Goal: Navigation & Orientation: Find specific page/section

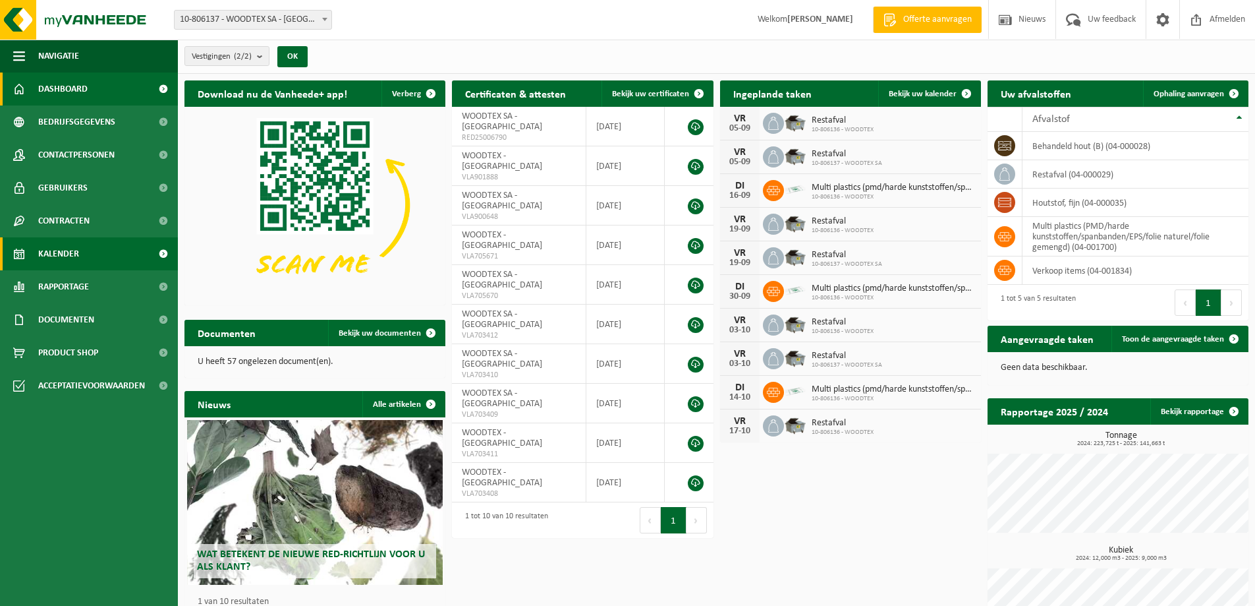
click at [89, 255] on link "Kalender" at bounding box center [89, 253] width 178 height 33
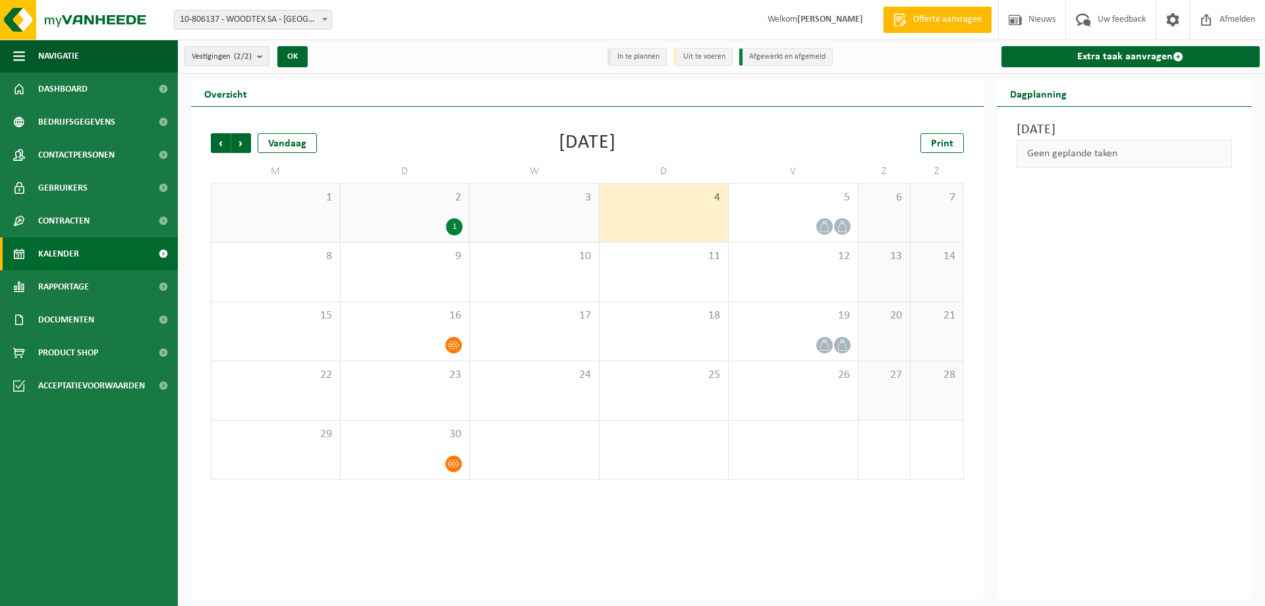
click at [529, 208] on div "3" at bounding box center [534, 213] width 129 height 58
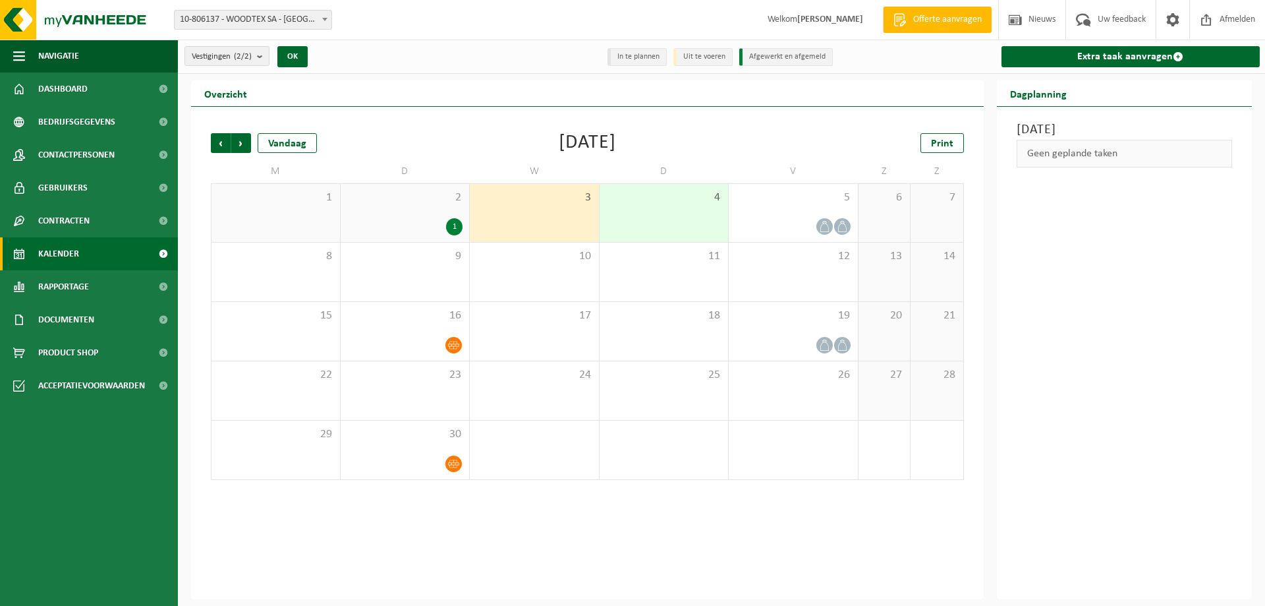
click at [455, 214] on div "2 1" at bounding box center [405, 213] width 129 height 58
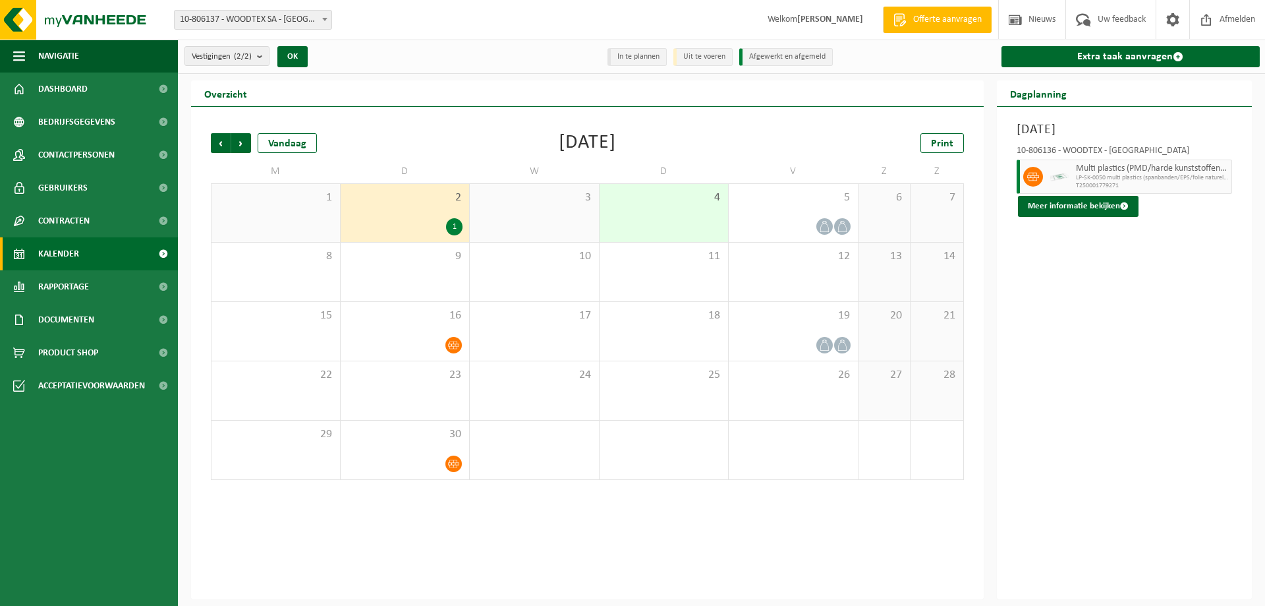
click at [635, 206] on div "4" at bounding box center [664, 213] width 129 height 58
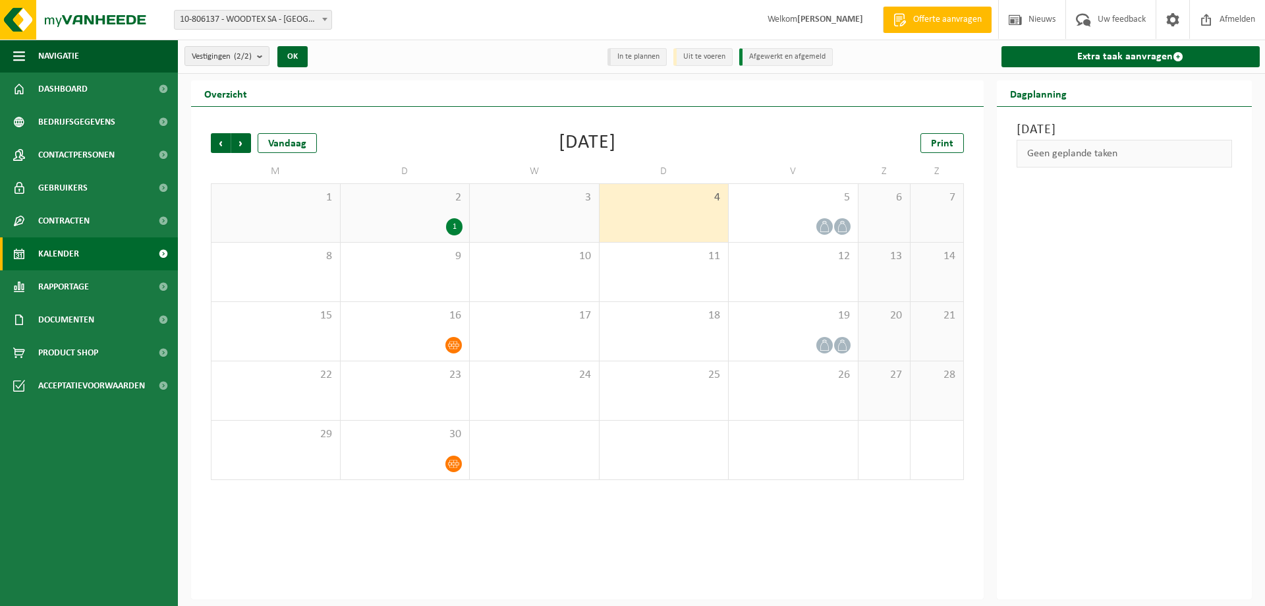
click at [573, 210] on div "3" at bounding box center [534, 213] width 129 height 58
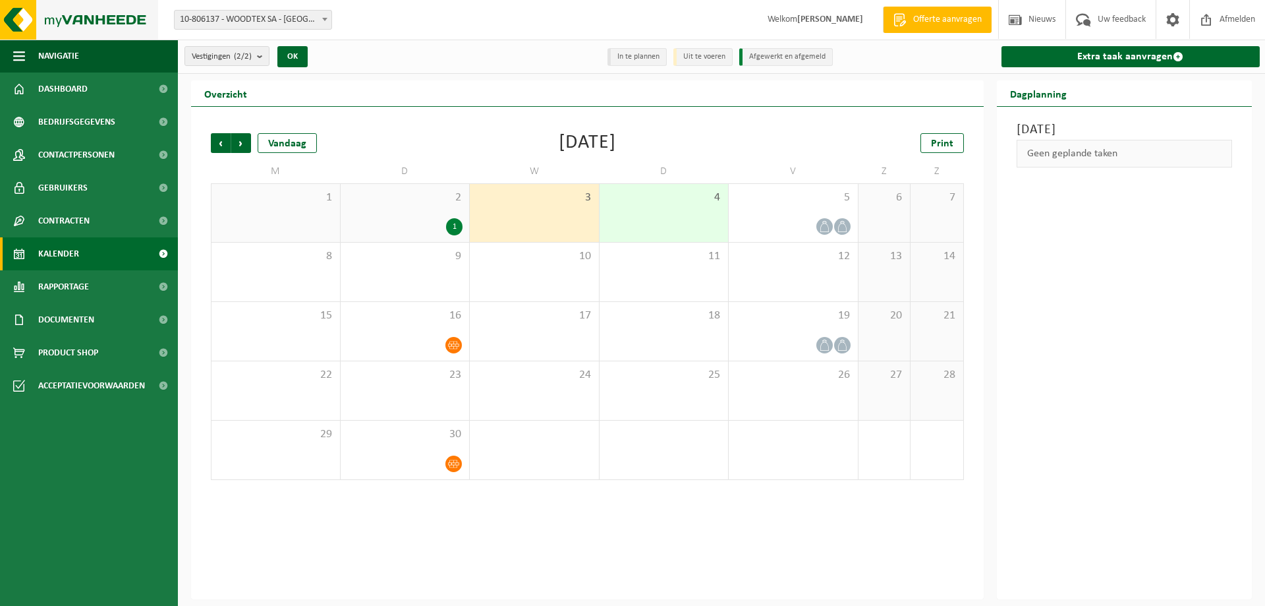
click at [99, 26] on img at bounding box center [79, 20] width 158 height 40
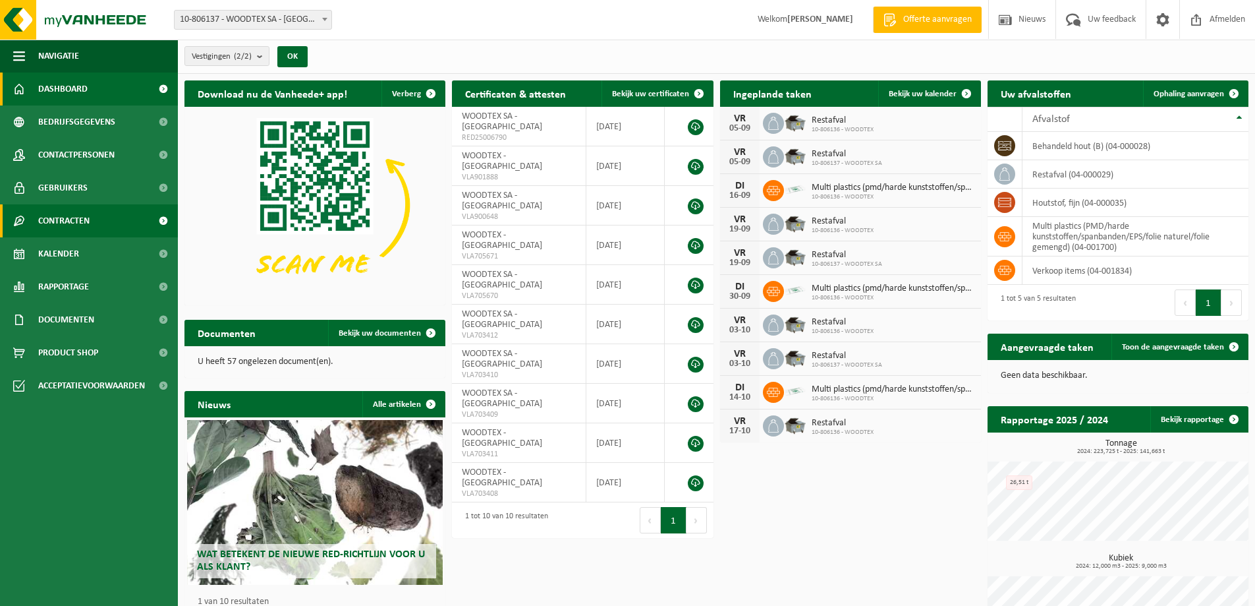
click at [76, 218] on span "Contracten" at bounding box center [63, 220] width 51 height 33
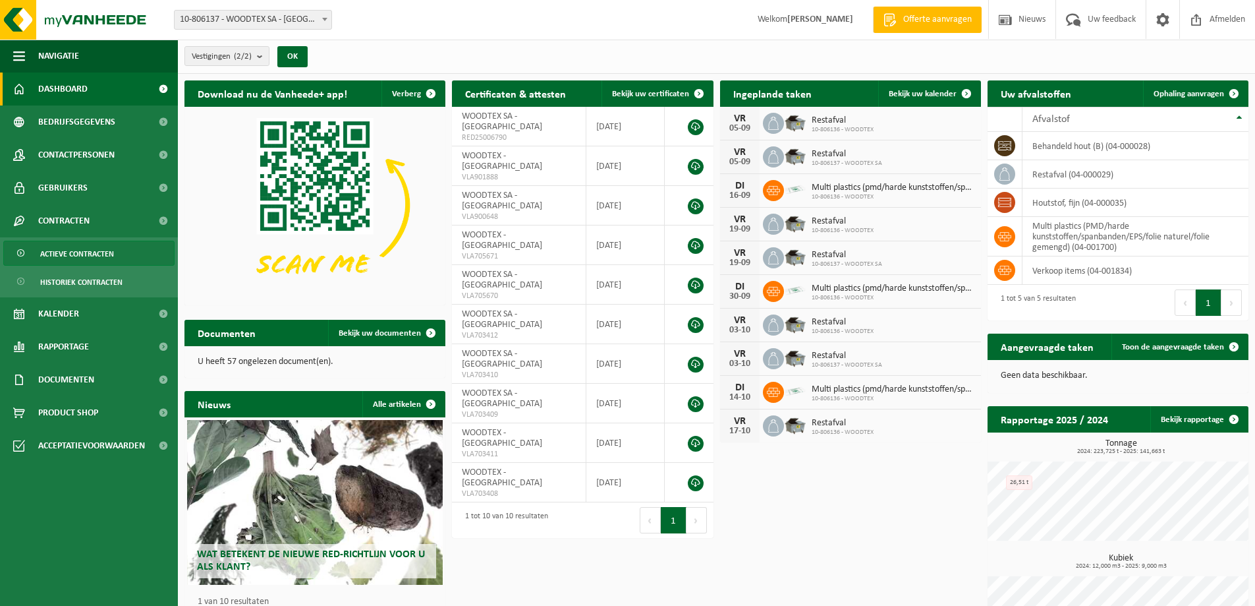
click at [103, 265] on link "Actieve contracten" at bounding box center [88, 253] width 171 height 25
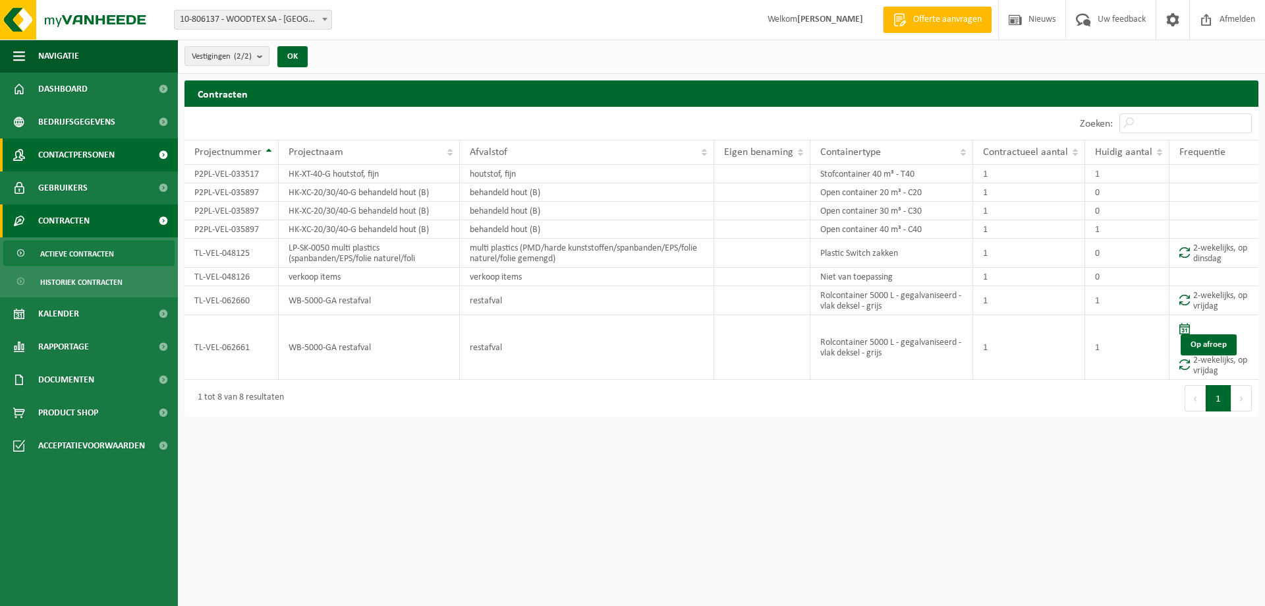
click at [113, 164] on span "Contactpersonen" at bounding box center [76, 154] width 76 height 33
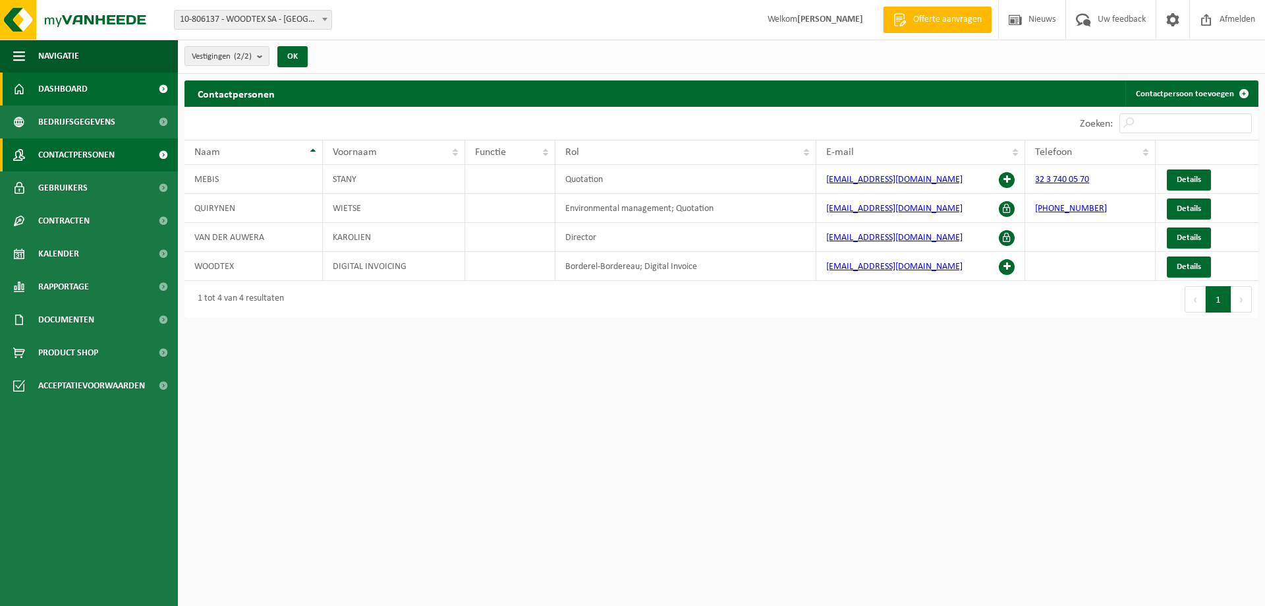
click at [36, 80] on link "Dashboard" at bounding box center [89, 88] width 178 height 33
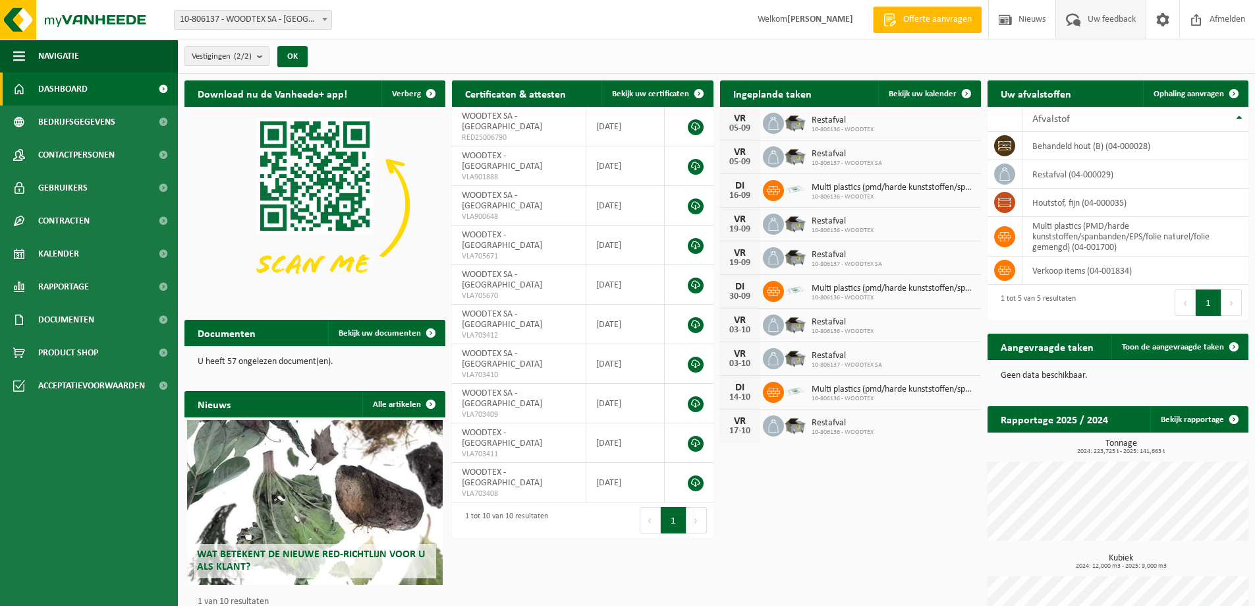
click at [1105, 14] on span "Uw feedback" at bounding box center [1112, 19] width 55 height 39
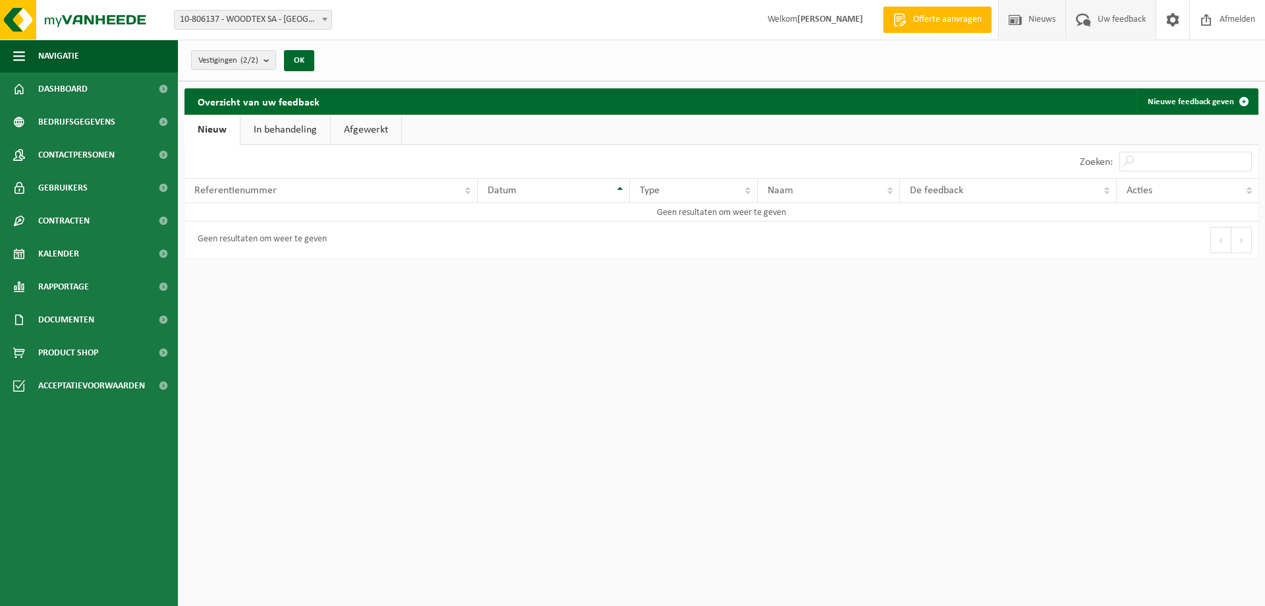
click at [1031, 20] on span "Nieuws" at bounding box center [1042, 19] width 34 height 39
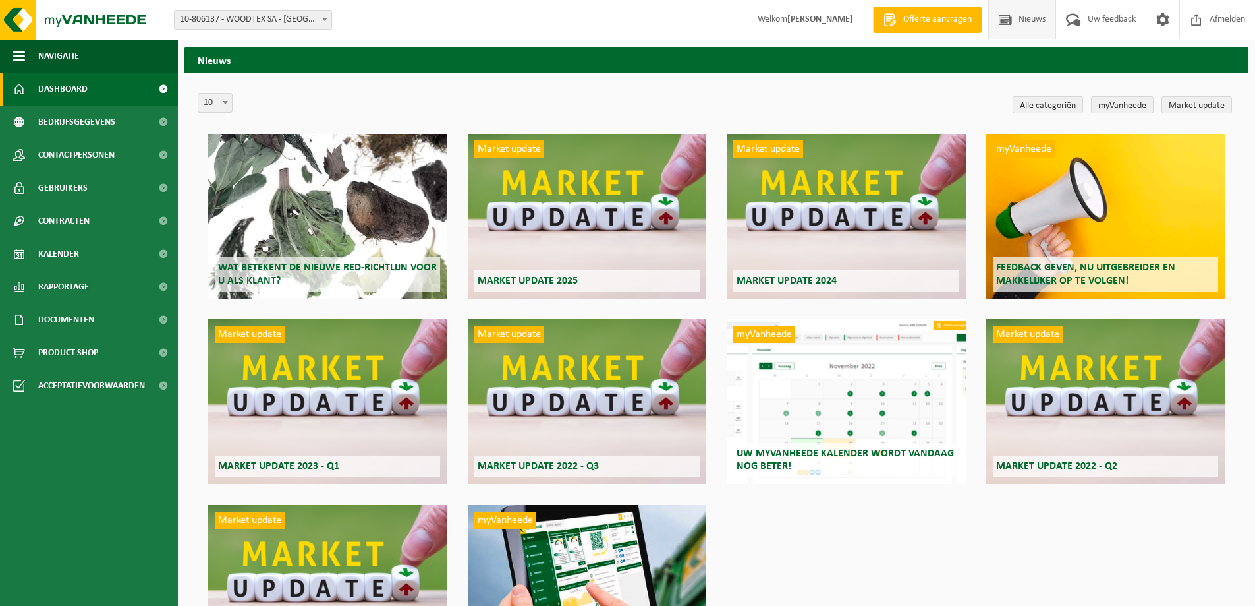
click at [71, 98] on span "Dashboard" at bounding box center [62, 88] width 49 height 33
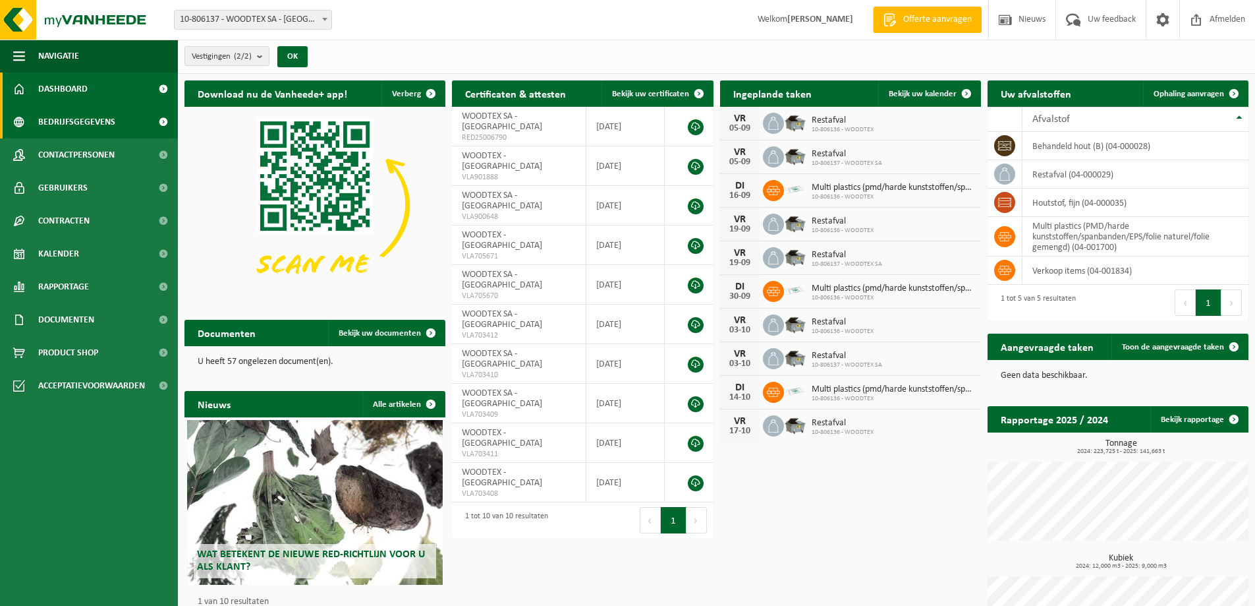
click at [100, 131] on span "Bedrijfsgegevens" at bounding box center [76, 121] width 77 height 33
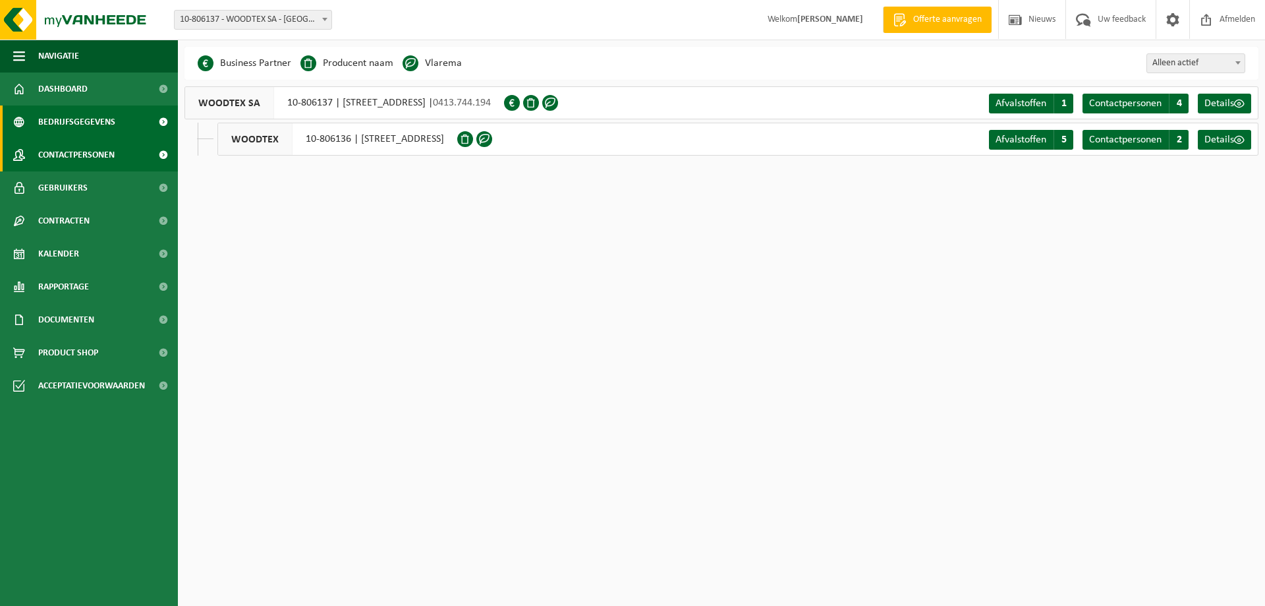
click at [88, 153] on span "Contactpersonen" at bounding box center [76, 154] width 76 height 33
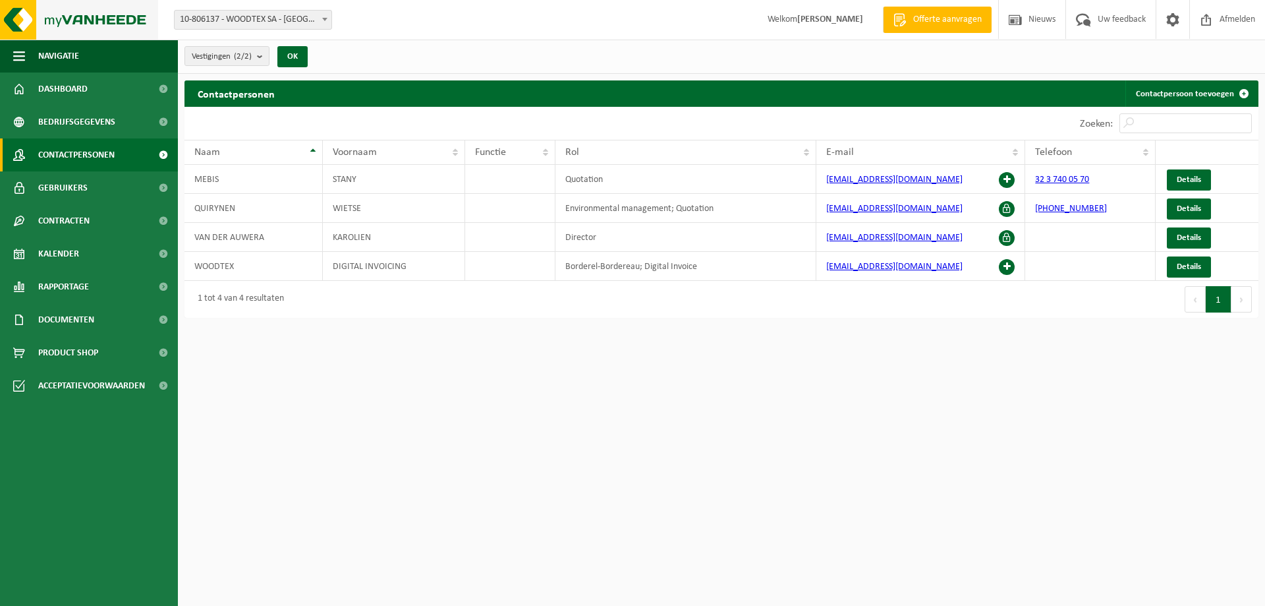
click at [109, 16] on img at bounding box center [79, 20] width 158 height 40
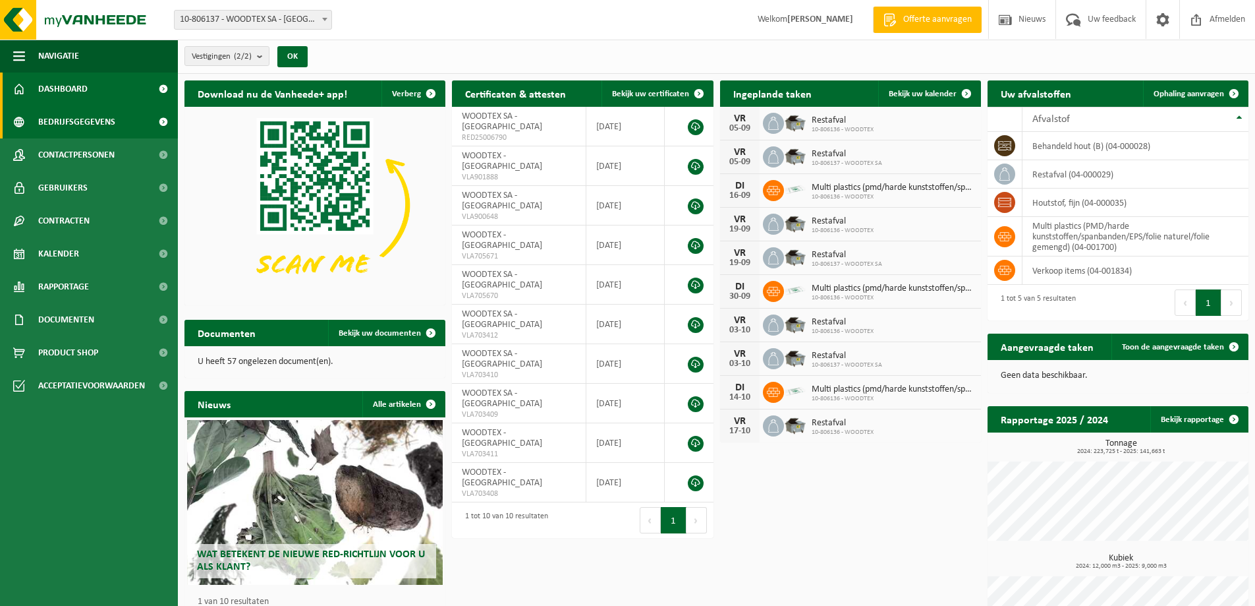
click at [78, 121] on span "Bedrijfsgegevens" at bounding box center [76, 121] width 77 height 33
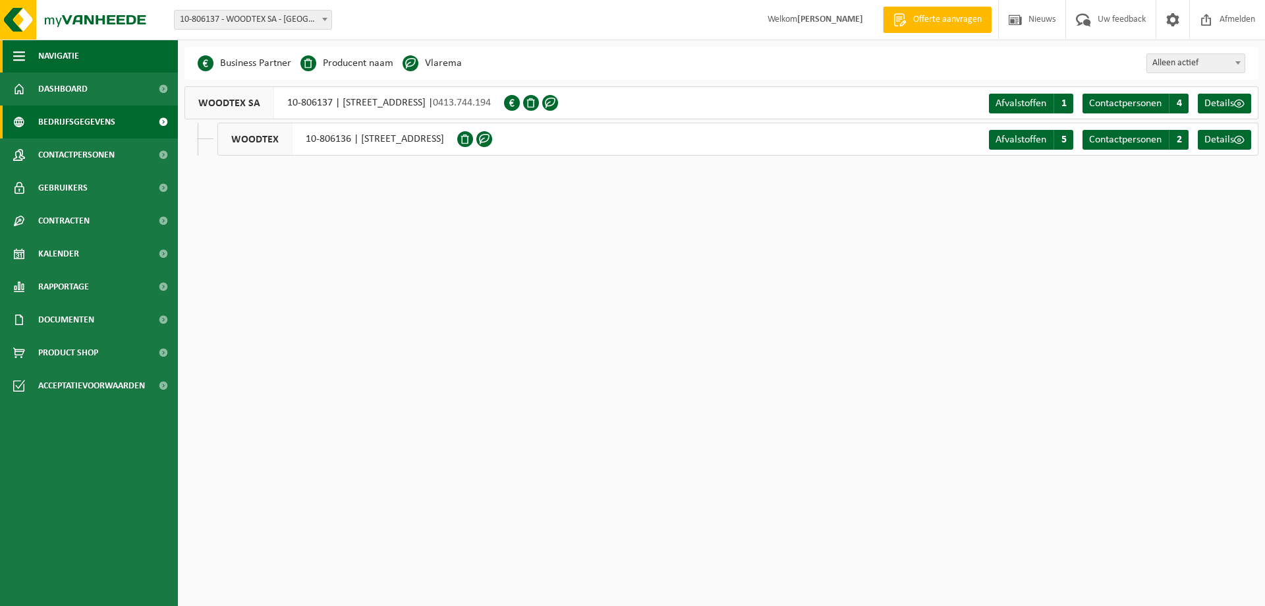
click at [63, 52] on span "Navigatie" at bounding box center [58, 56] width 41 height 33
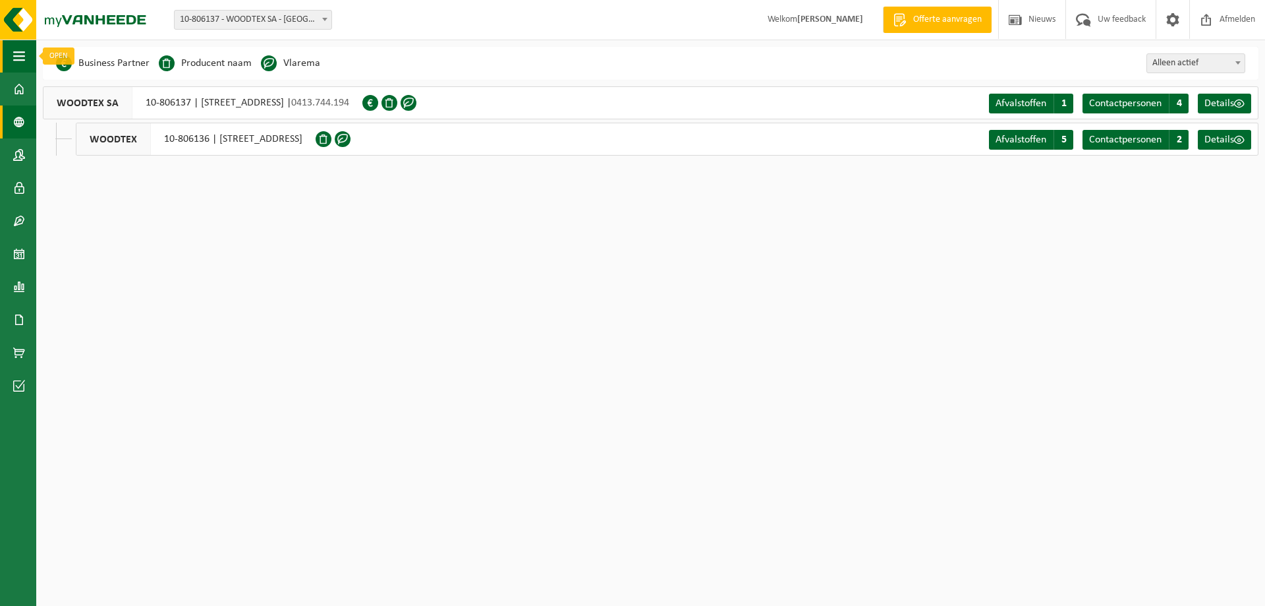
click at [11, 53] on button "Navigatie" at bounding box center [18, 56] width 36 height 33
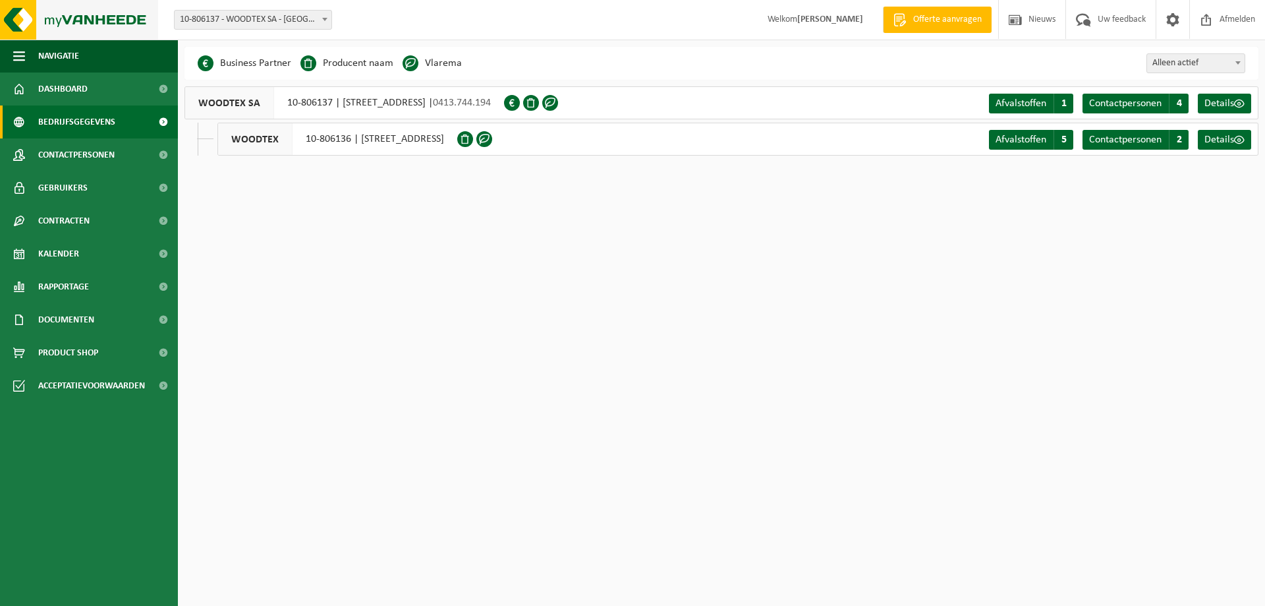
click at [77, 34] on img at bounding box center [79, 20] width 158 height 40
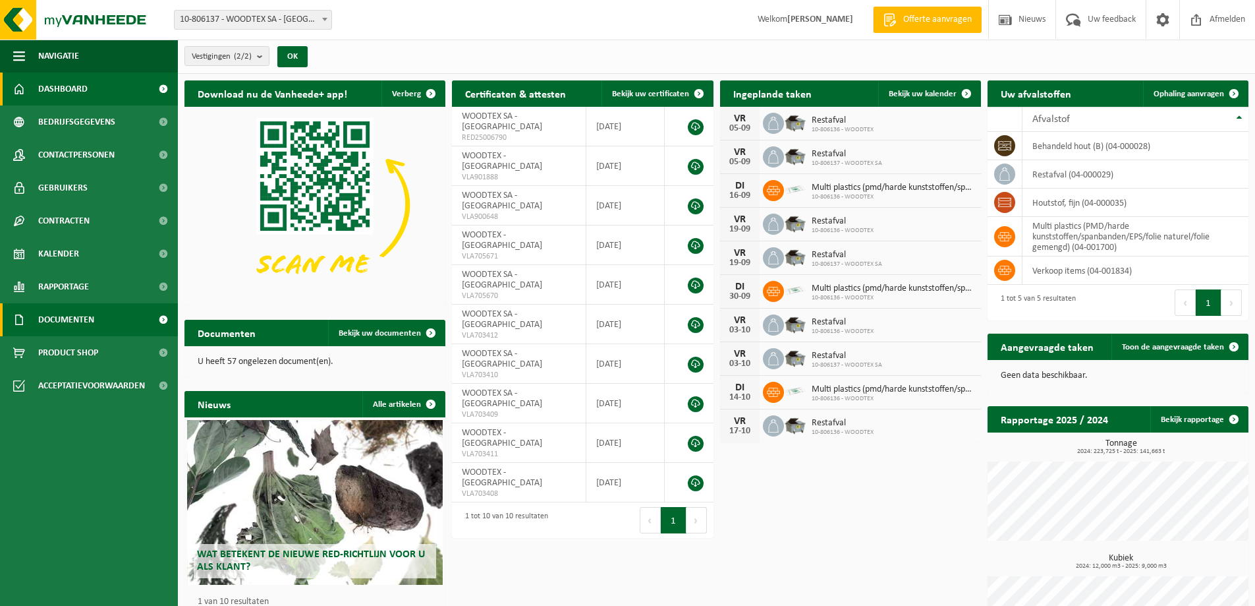
click at [107, 320] on link "Documenten" at bounding box center [89, 319] width 178 height 33
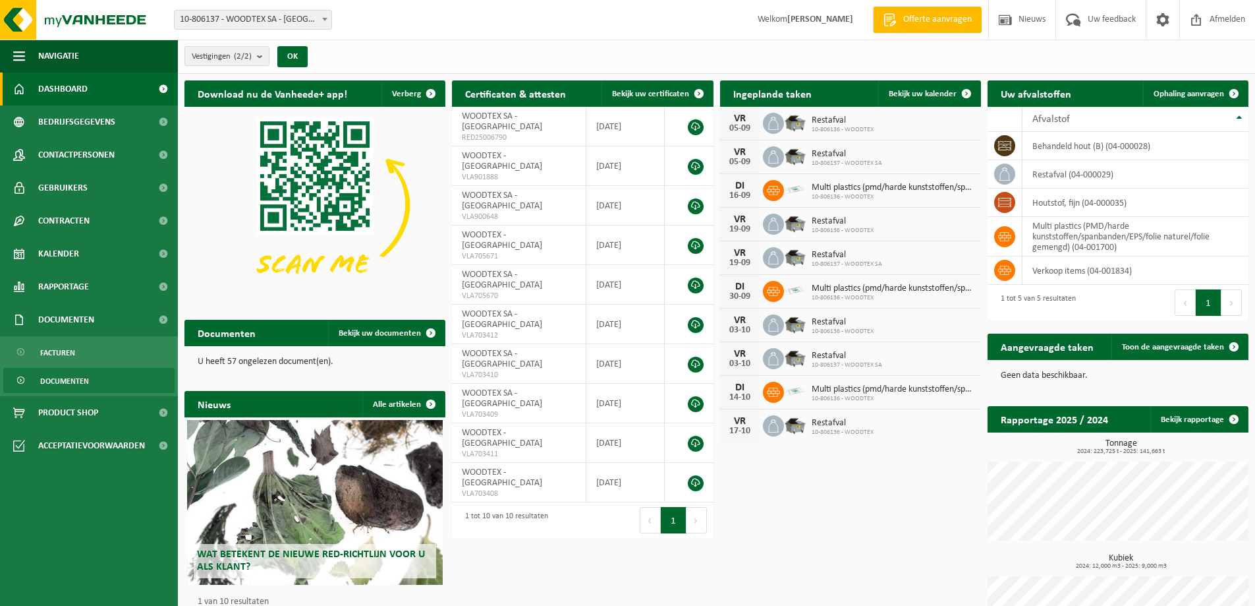
click at [73, 382] on span "Documenten" at bounding box center [64, 380] width 49 height 25
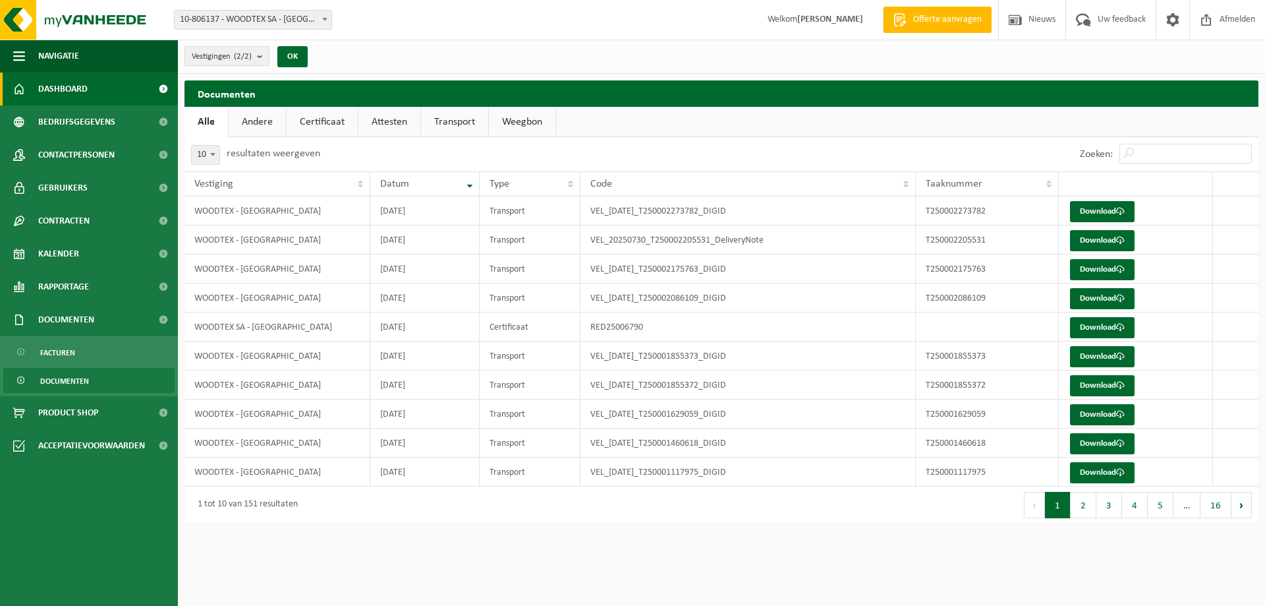
click at [74, 86] on span "Dashboard" at bounding box center [62, 88] width 49 height 33
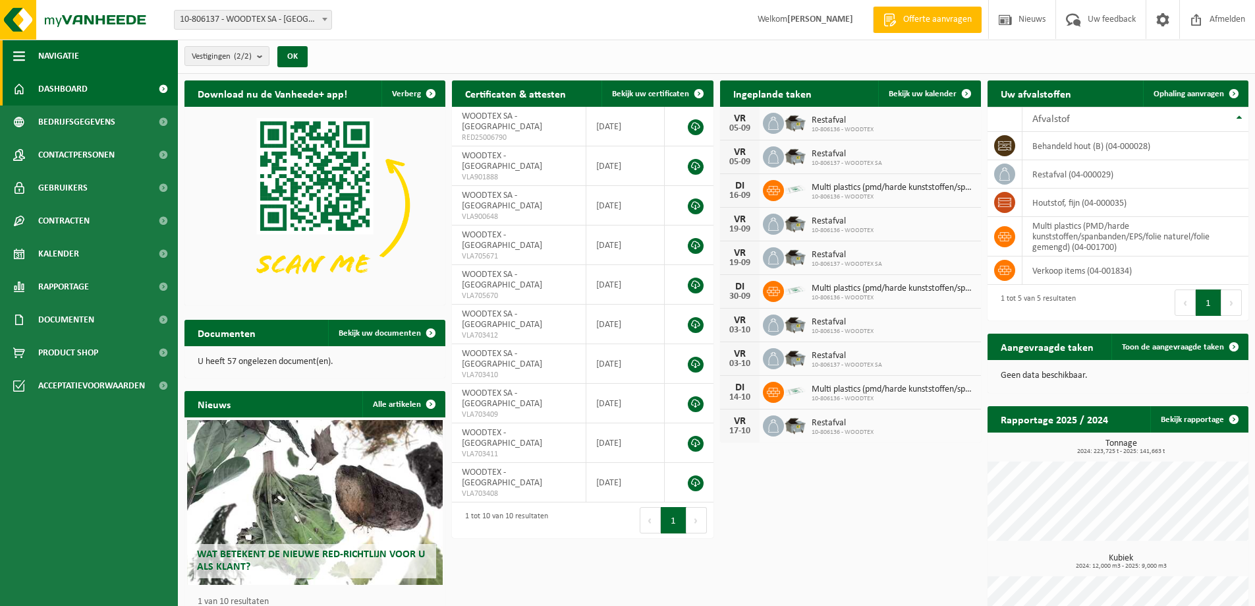
click at [59, 51] on span "Navigatie" at bounding box center [58, 56] width 41 height 33
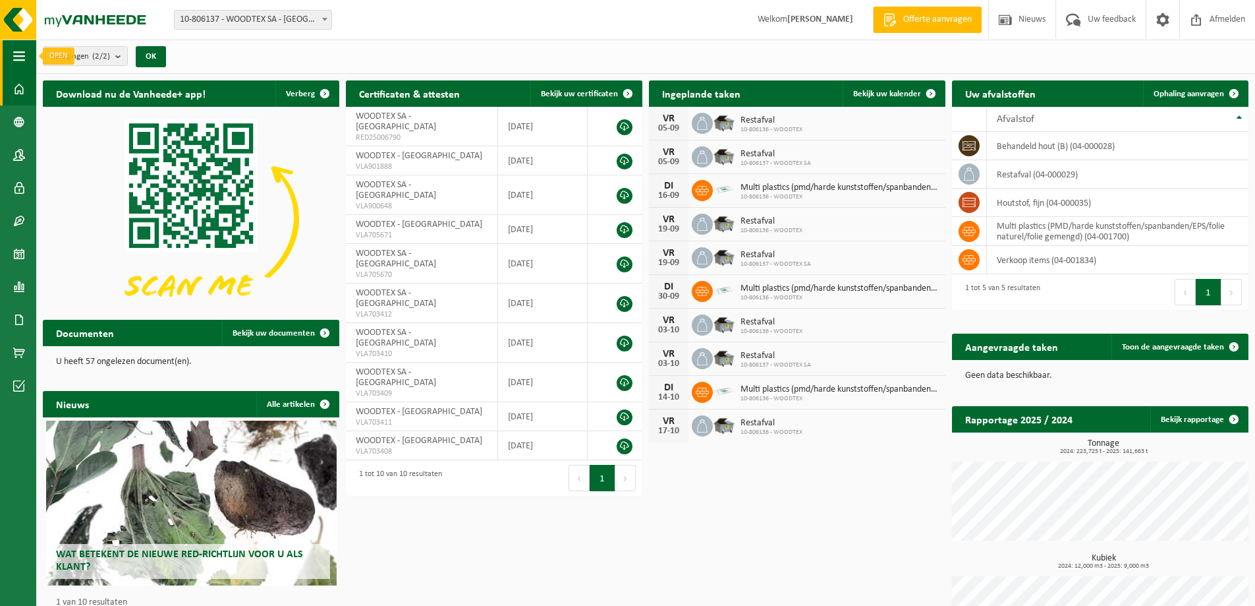
click at [27, 54] on button "Navigatie" at bounding box center [18, 56] width 36 height 33
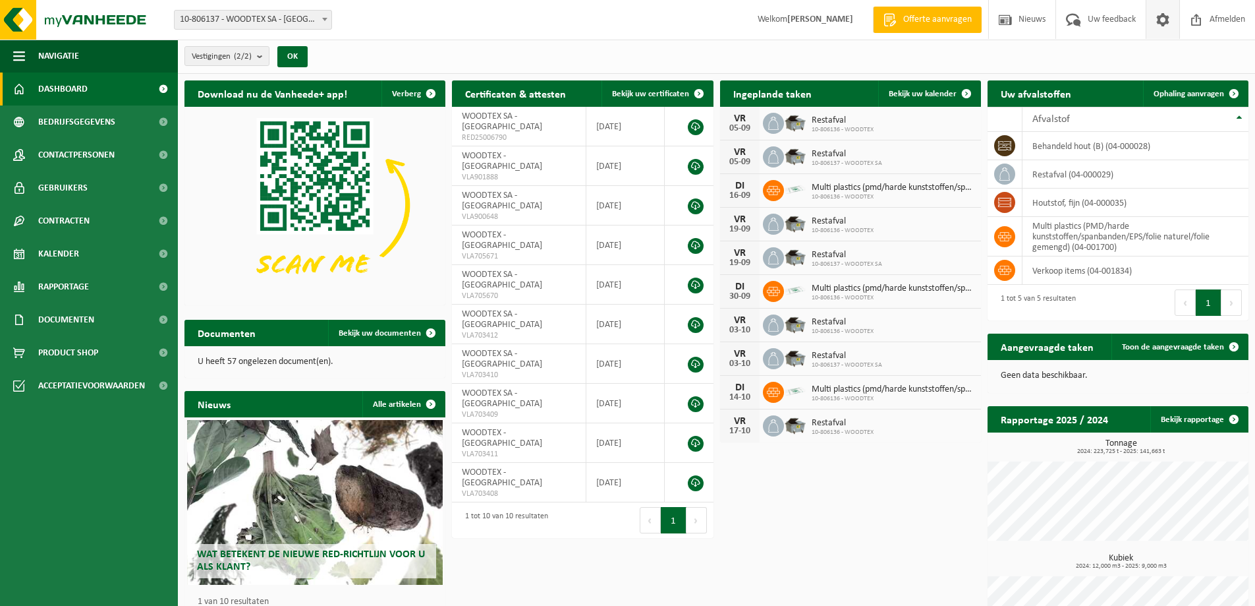
click at [1158, 30] on span at bounding box center [1163, 19] width 20 height 39
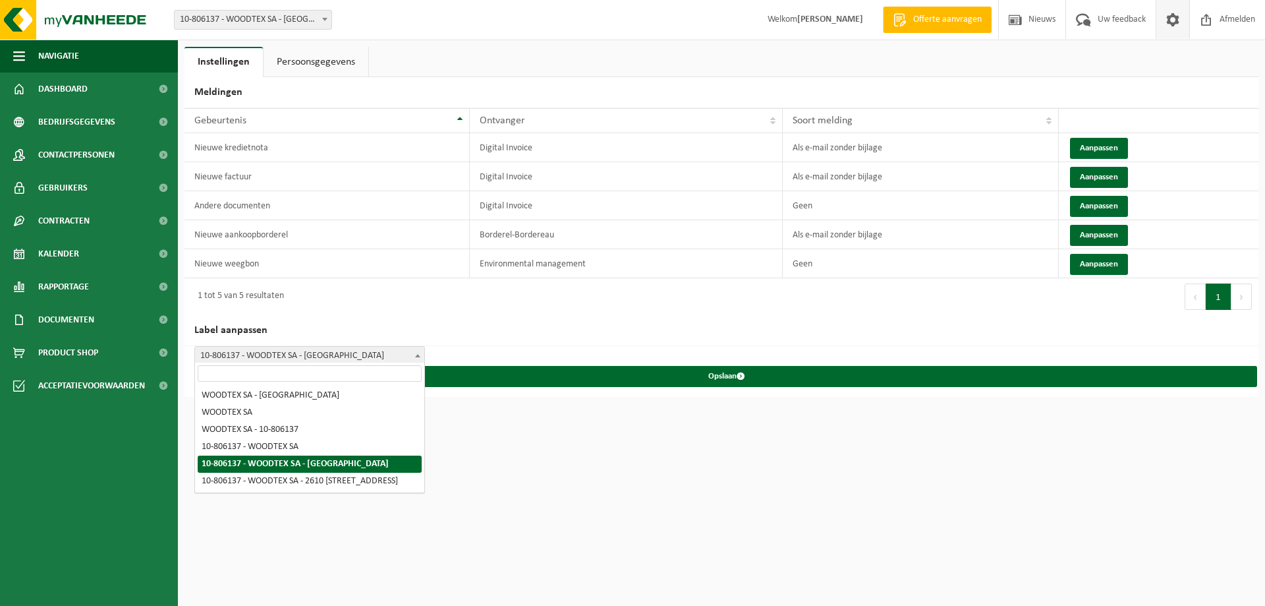
click at [324, 351] on span "10-806137 - WOODTEX SA - [GEOGRAPHIC_DATA]" at bounding box center [309, 356] width 229 height 18
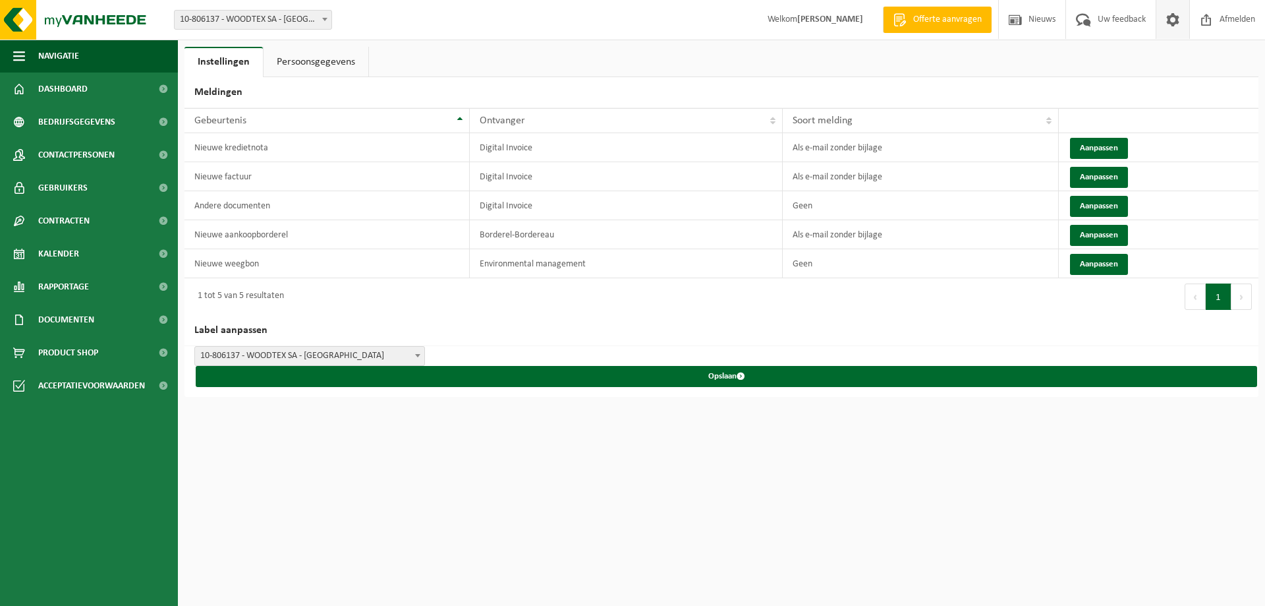
click at [324, 351] on span "10-806137 - WOODTEX SA - [GEOGRAPHIC_DATA]" at bounding box center [309, 356] width 229 height 18
click at [1121, 16] on span "Uw feedback" at bounding box center [1122, 19] width 55 height 39
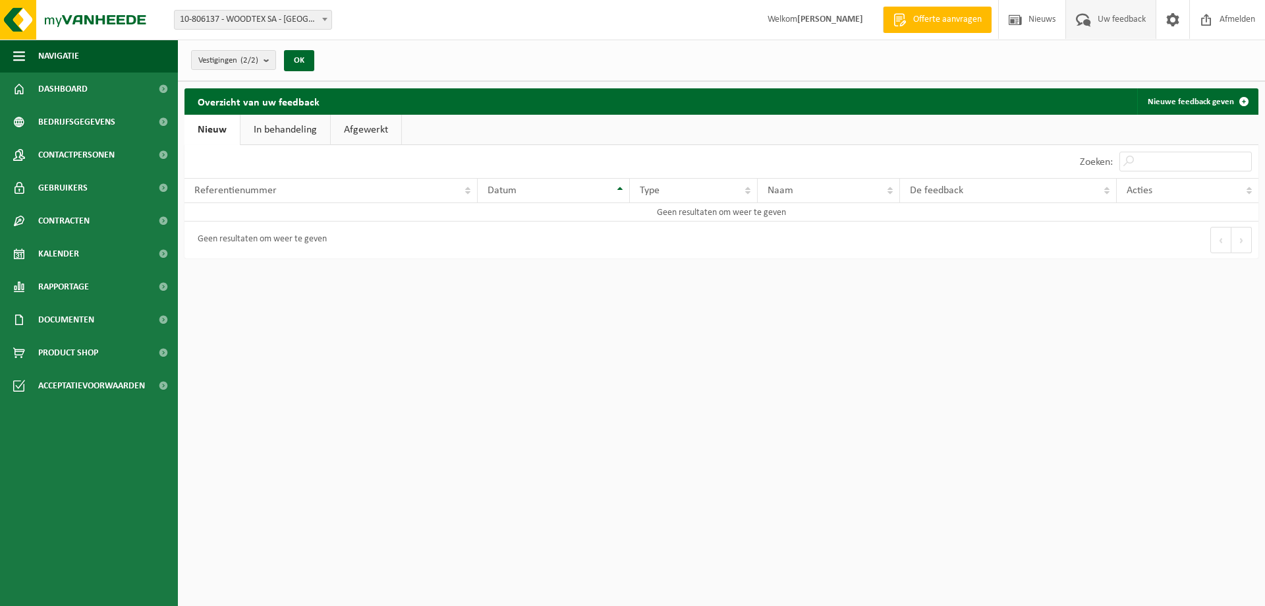
click at [267, 124] on link "In behandeling" at bounding box center [286, 130] width 90 height 30
click at [380, 125] on link "Afgewerkt" at bounding box center [368, 130] width 71 height 30
click at [74, 353] on span "Product Shop" at bounding box center [68, 352] width 60 height 33
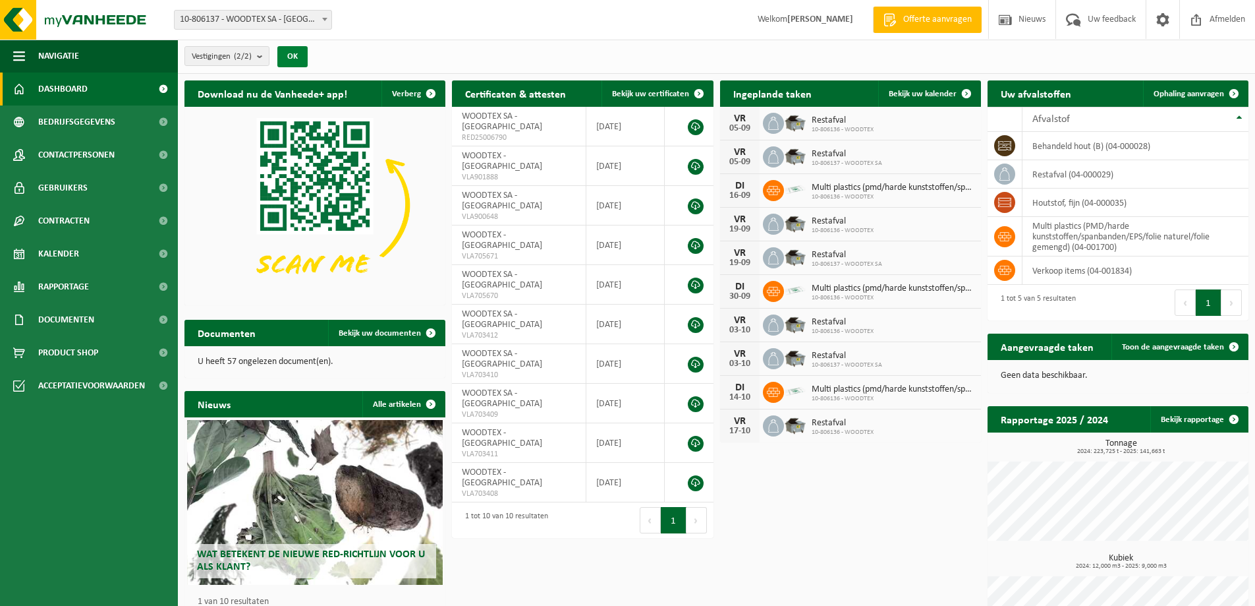
click at [289, 53] on button "OK" at bounding box center [292, 56] width 30 height 21
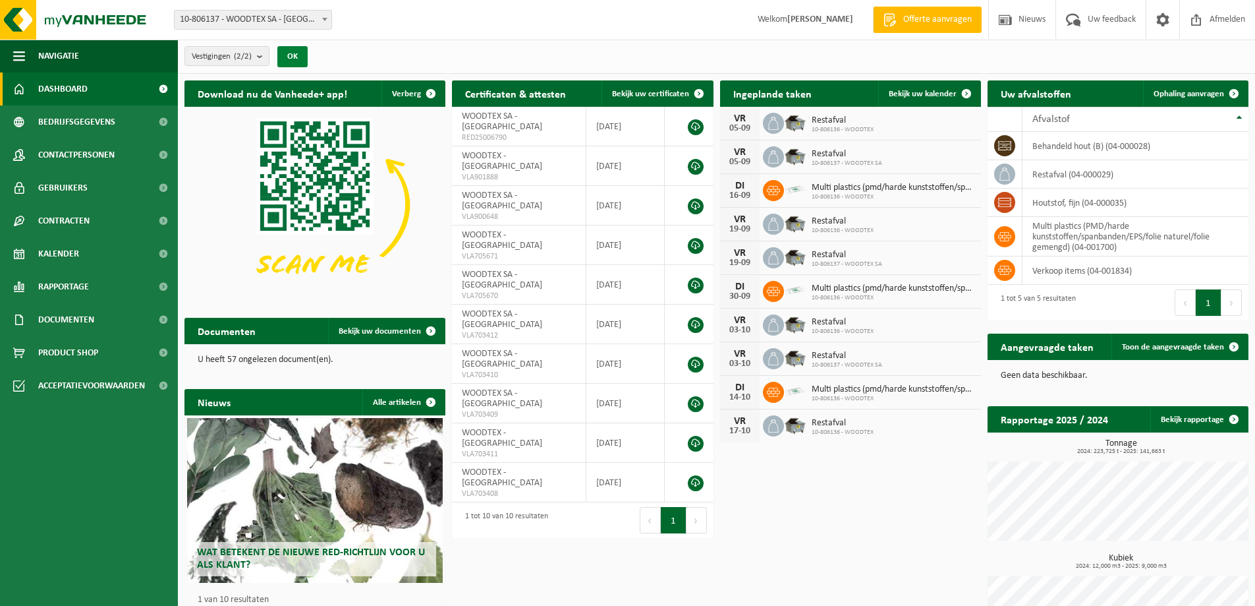
click at [289, 53] on button "OK" at bounding box center [292, 56] width 30 height 21
click at [900, 94] on span "Bekijk uw kalender" at bounding box center [923, 94] width 68 height 9
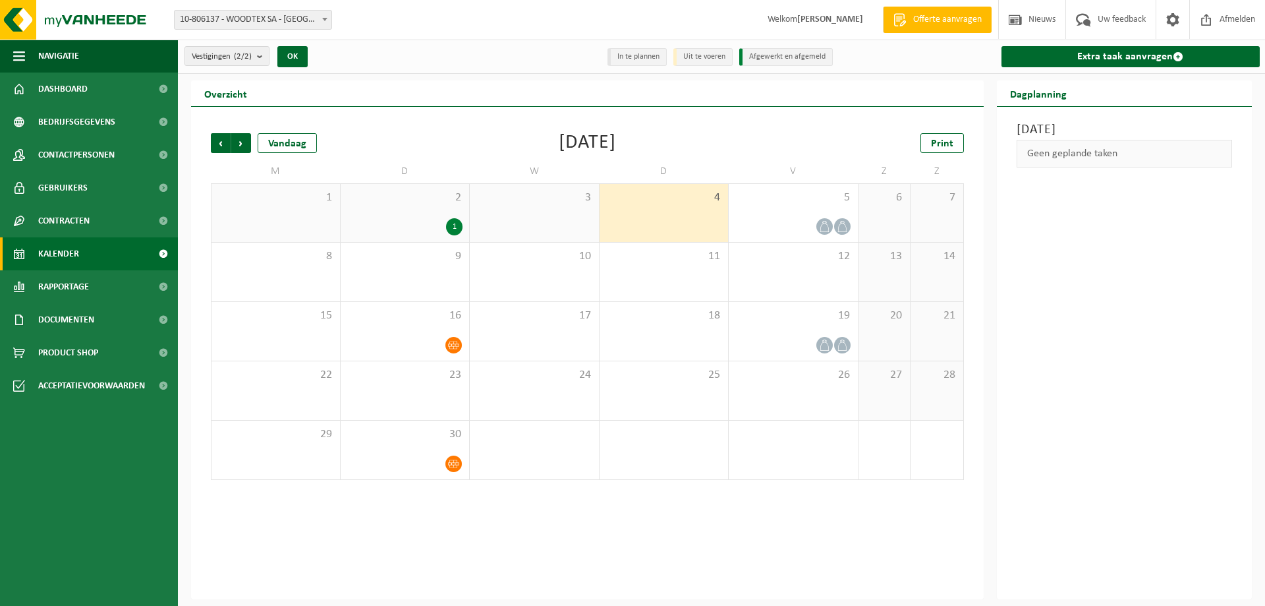
click at [533, 219] on div "3" at bounding box center [534, 213] width 129 height 58
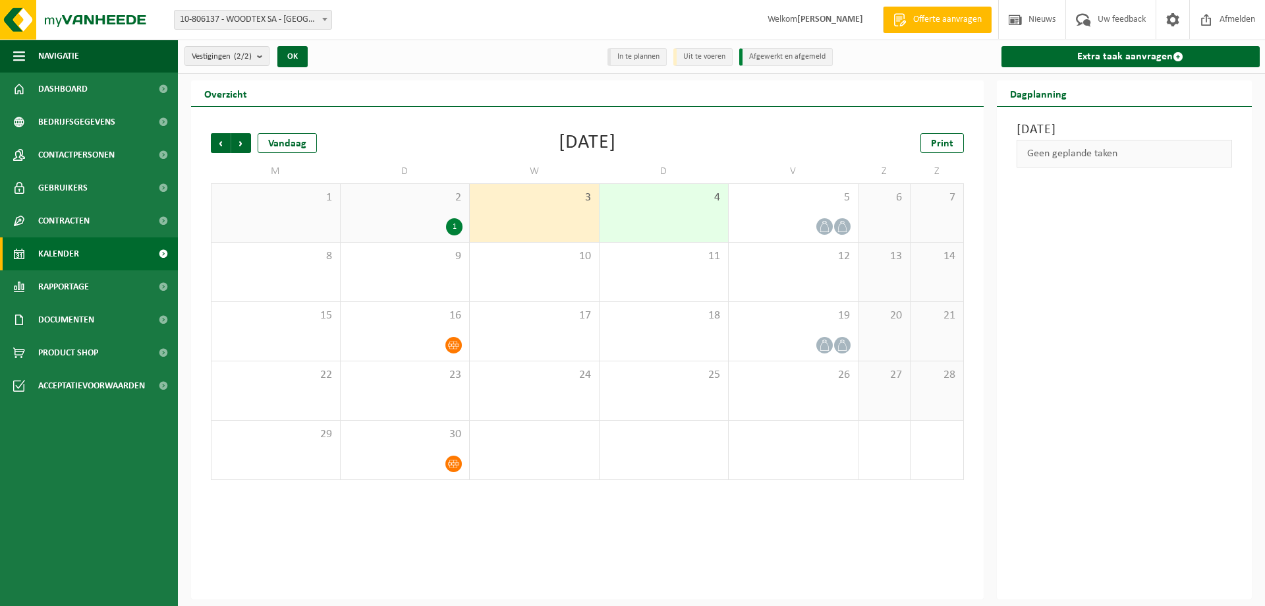
drag, startPoint x: 683, startPoint y: 215, endPoint x: 709, endPoint y: 217, distance: 25.8
click at [699, 217] on div "4" at bounding box center [664, 213] width 129 height 58
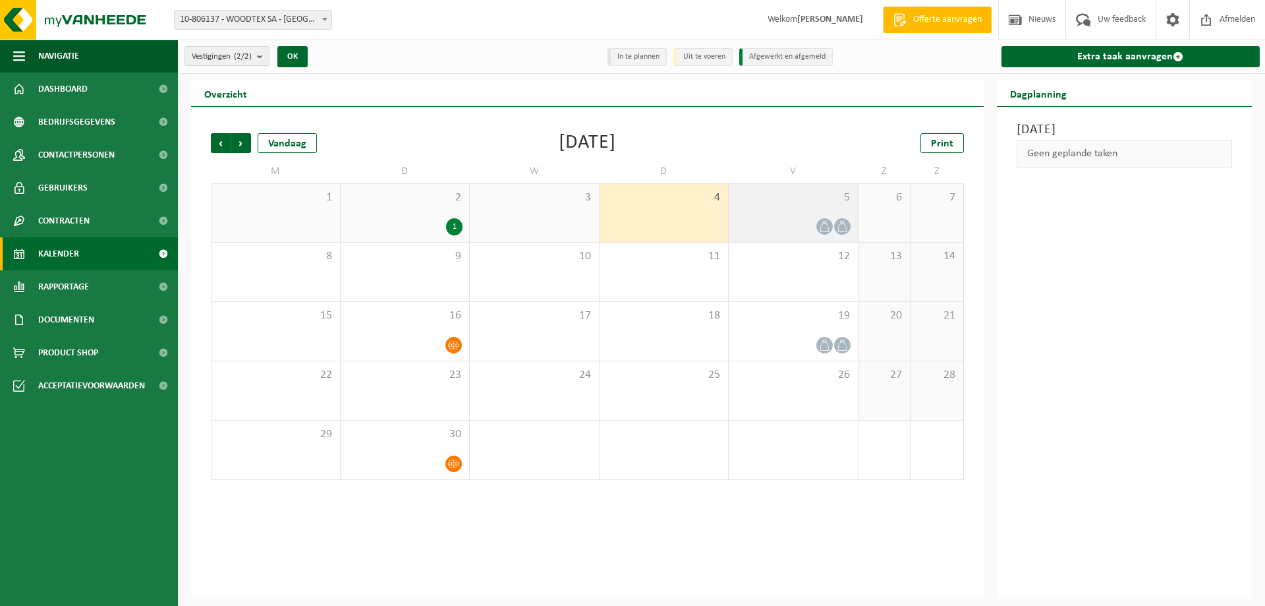
click at [769, 213] on div "5" at bounding box center [793, 213] width 129 height 58
